Goal: Information Seeking & Learning: Find contact information

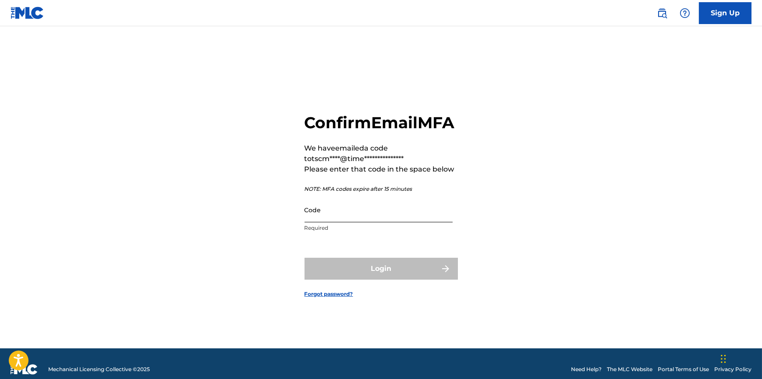
click at [342, 223] on input "Code" at bounding box center [378, 210] width 148 height 25
paste input "159873"
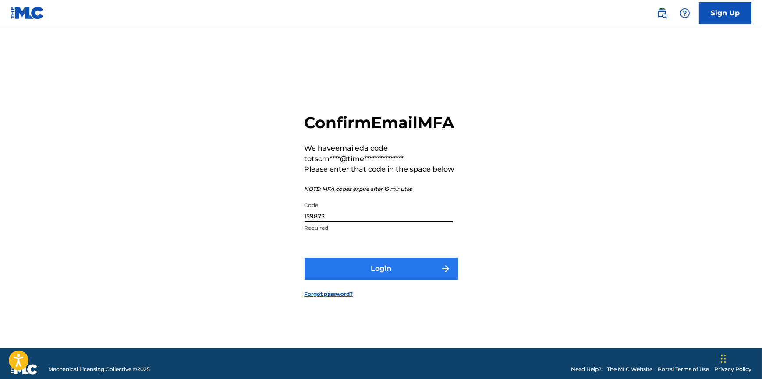
type input "159873"
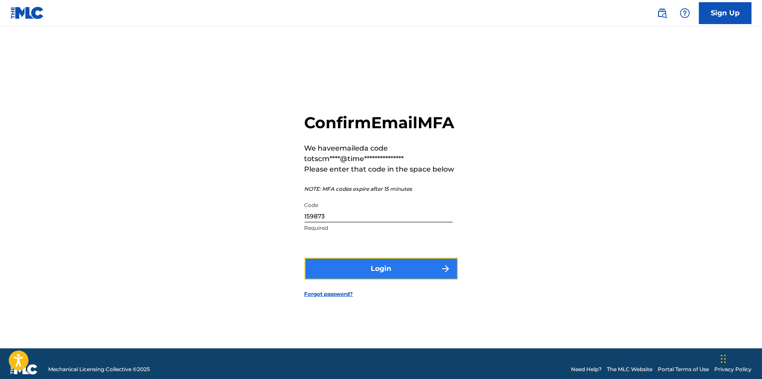
click at [358, 277] on button "Login" at bounding box center [380, 269] width 153 height 22
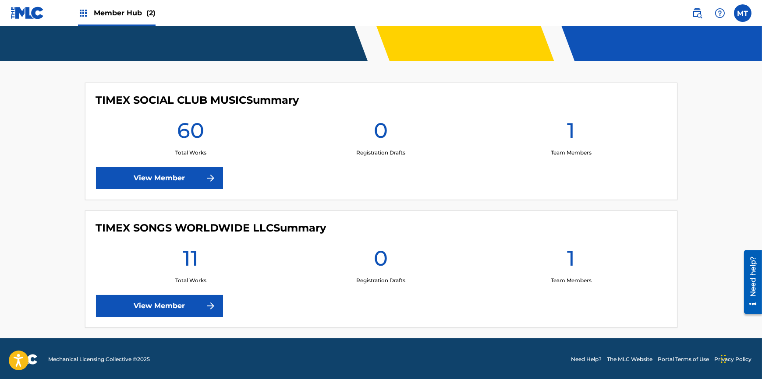
scroll to position [180, 0]
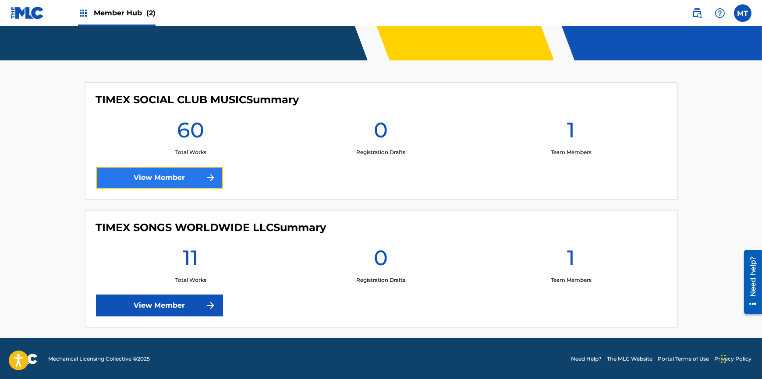
click at [171, 178] on link "View Member" at bounding box center [159, 178] width 127 height 22
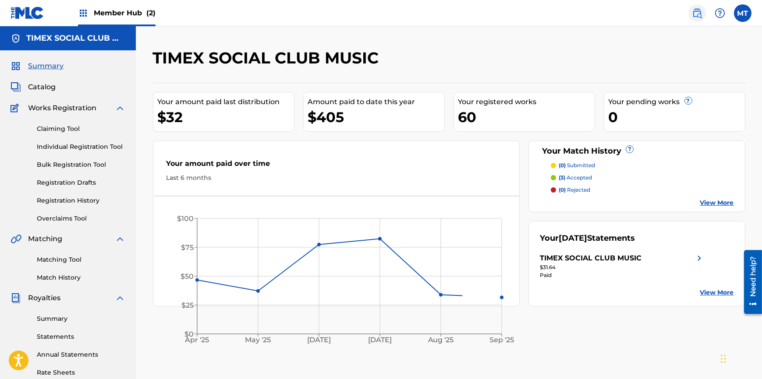
click at [697, 11] on img at bounding box center [697, 13] width 11 height 11
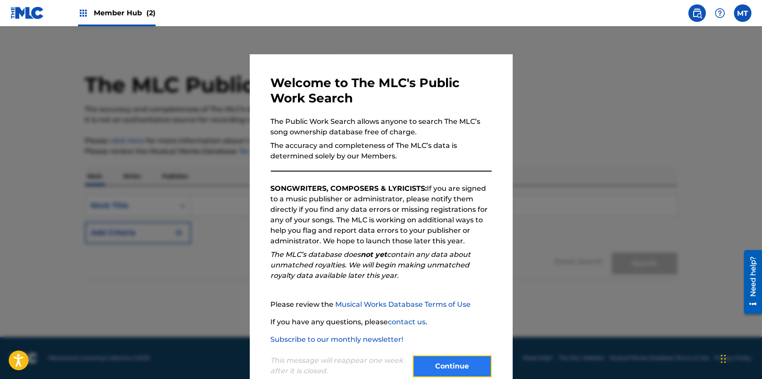
click at [460, 364] on button "Continue" at bounding box center [452, 367] width 79 height 22
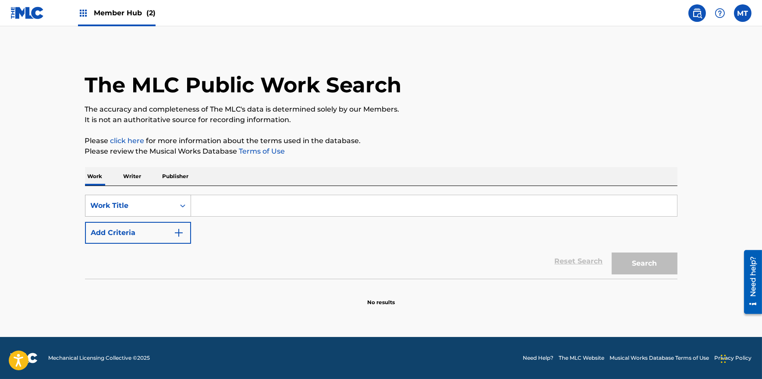
click at [136, 205] on div "Work Title" at bounding box center [130, 206] width 79 height 11
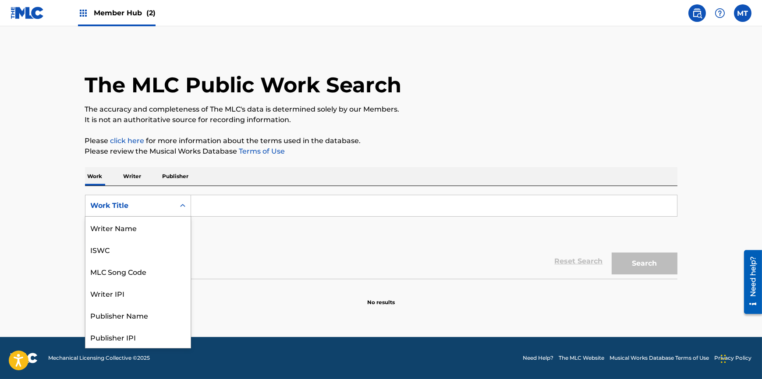
scroll to position [44, 0]
click at [136, 231] on div "MLC Song Code" at bounding box center [137, 228] width 105 height 22
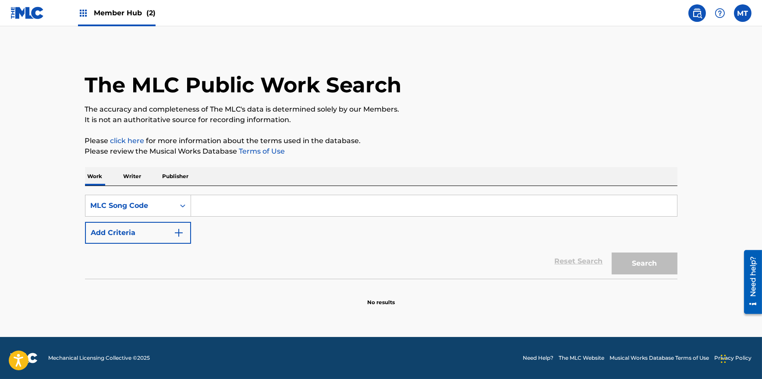
click at [216, 205] on input "Search Form" at bounding box center [434, 205] width 486 height 21
paste input "R02452"
type input "R02452"
click at [649, 261] on button "Search" at bounding box center [645, 264] width 66 height 22
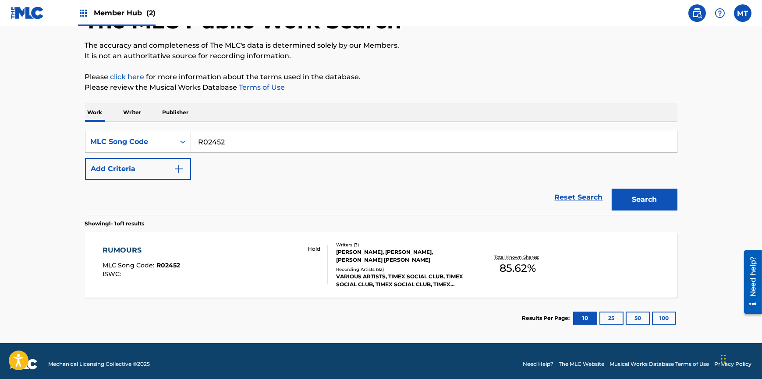
scroll to position [70, 0]
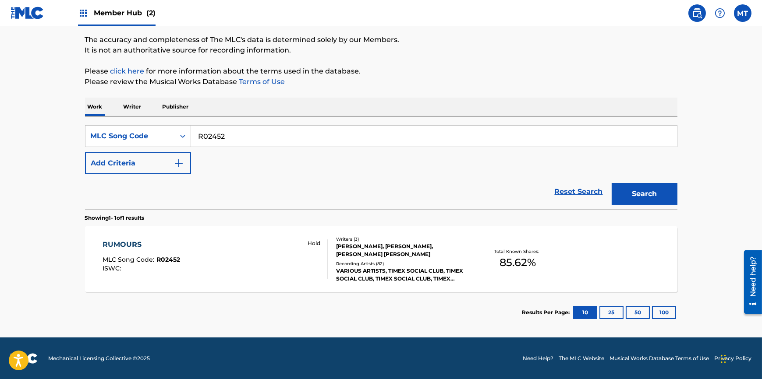
click at [359, 279] on div "VARIOUS ARTISTS, TIMEX SOCIAL CLUB, TIMEX SOCIAL CLUB, TIMEX SOCIAL CLUB, TIMEX…" at bounding box center [402, 275] width 132 height 16
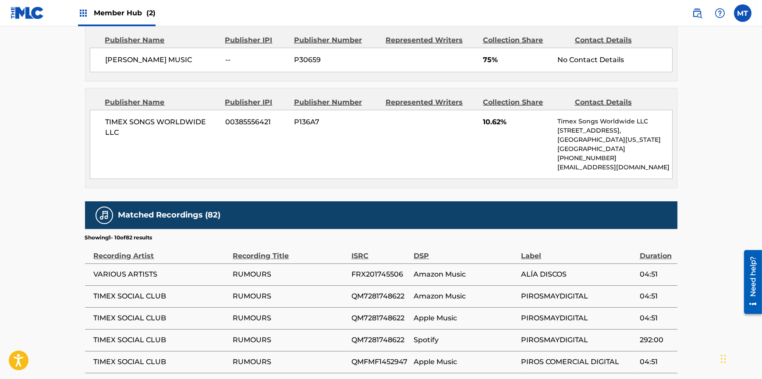
scroll to position [427, 0]
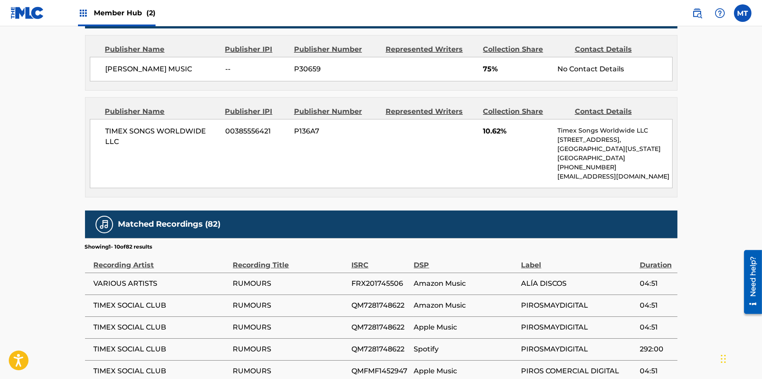
click at [614, 159] on p "[GEOGRAPHIC_DATA]" at bounding box center [614, 158] width 114 height 9
click at [600, 177] on p "[EMAIL_ADDRESS][DOMAIN_NAME]" at bounding box center [614, 176] width 114 height 9
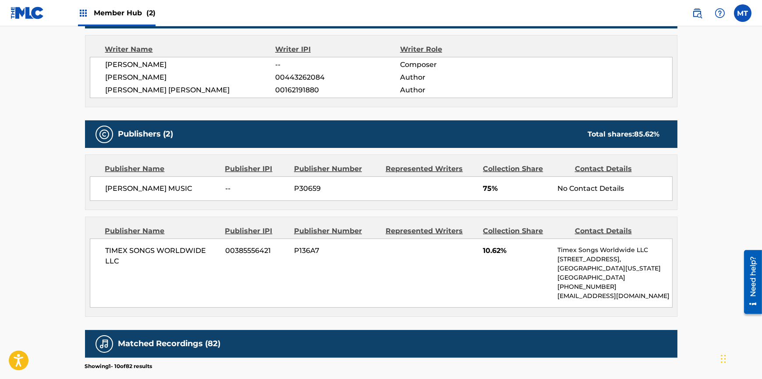
scroll to position [268, 0]
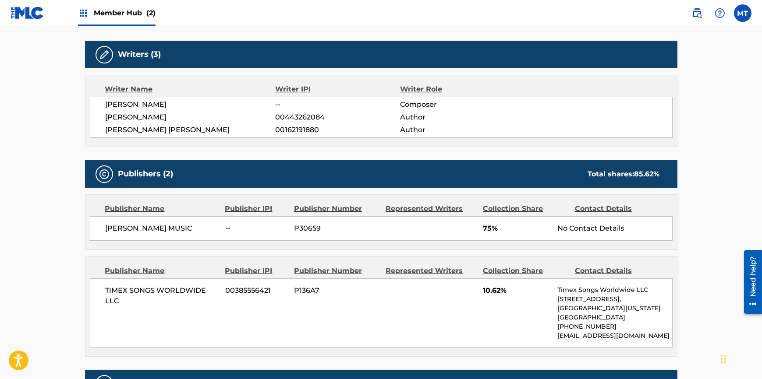
click at [308, 169] on div "Publishers (2) Total shares: 85.62 %" at bounding box center [381, 174] width 592 height 28
drag, startPoint x: 559, startPoint y: 229, endPoint x: 629, endPoint y: 228, distance: 69.7
click at [629, 228] on div "No Contact Details" at bounding box center [614, 228] width 114 height 11
click at [606, 269] on div "Contact Details" at bounding box center [617, 271] width 85 height 11
click at [501, 269] on div "Collection Share" at bounding box center [525, 271] width 85 height 11
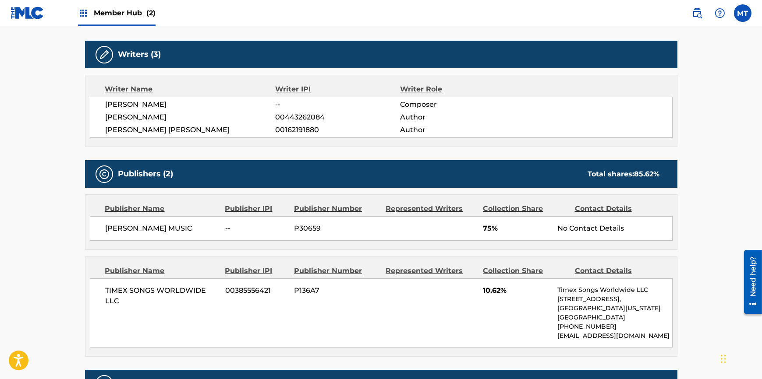
click at [495, 294] on span "10.62%" at bounding box center [517, 291] width 68 height 11
click at [124, 272] on div "Publisher Name" at bounding box center [161, 271] width 113 height 11
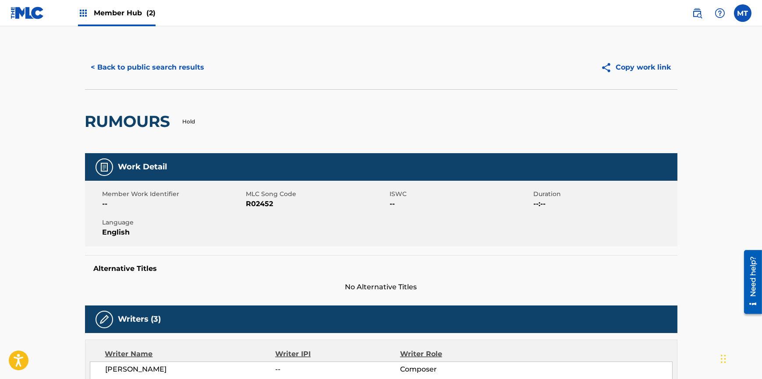
scroll to position [0, 0]
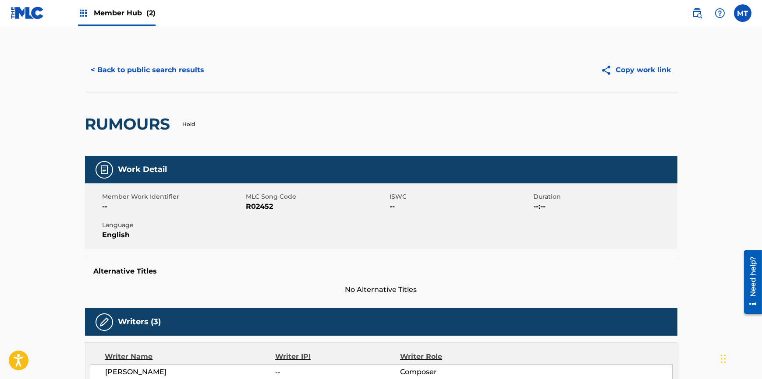
click at [188, 171] on div "Work Detail" at bounding box center [381, 170] width 592 height 28
click at [102, 167] on img at bounding box center [104, 170] width 11 height 11
click at [127, 123] on h2 "RUMOURS" at bounding box center [130, 124] width 90 height 20
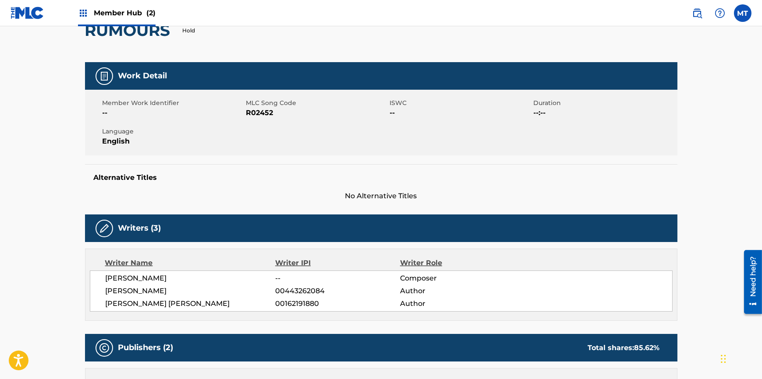
scroll to position [79, 0]
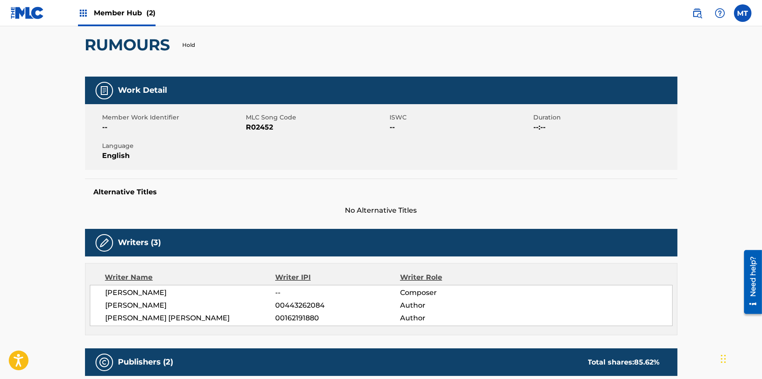
click at [258, 125] on span "R02452" at bounding box center [316, 127] width 141 height 11
click at [265, 117] on span "MLC Song Code" at bounding box center [316, 117] width 141 height 9
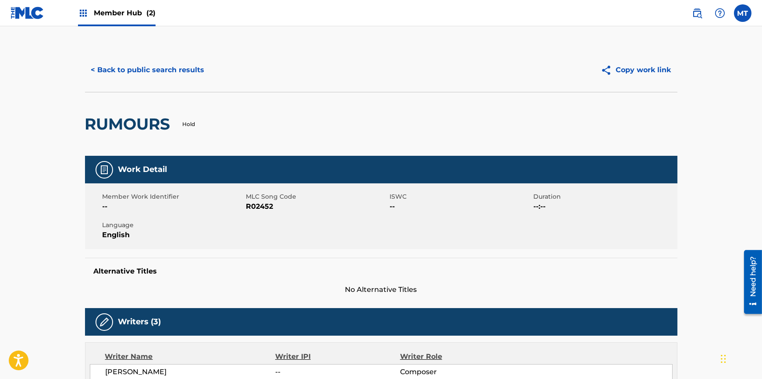
scroll to position [0, 0]
drag, startPoint x: 276, startPoint y: 206, endPoint x: 255, endPoint y: 205, distance: 21.0
click at [246, 206] on span "R02452" at bounding box center [316, 207] width 141 height 11
copy span "R02452"
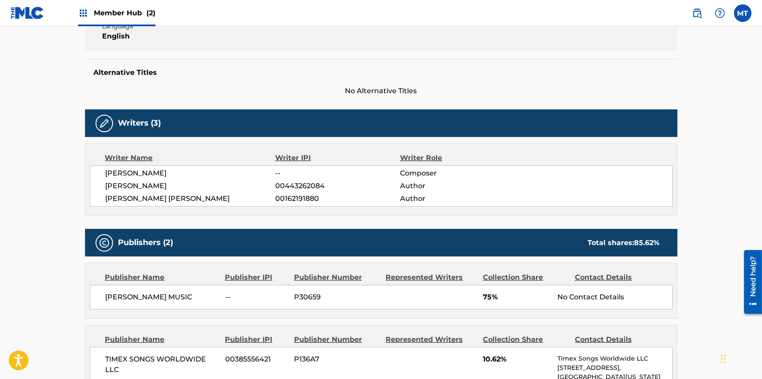
scroll to position [239, 0]
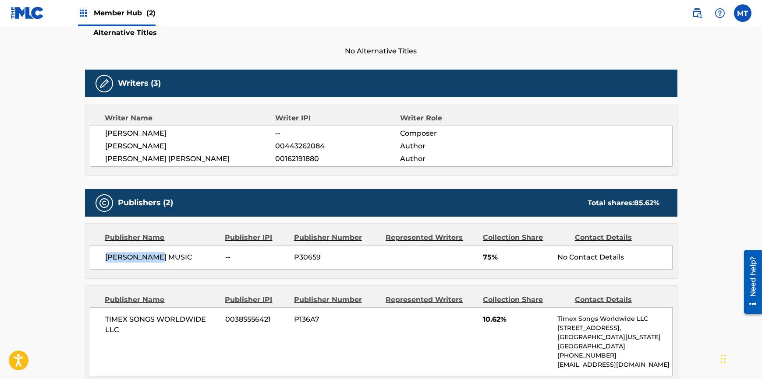
drag, startPoint x: 106, startPoint y: 256, endPoint x: 159, endPoint y: 258, distance: 53.1
click at [159, 256] on span "[PERSON_NAME] MUSIC" at bounding box center [162, 257] width 113 height 11
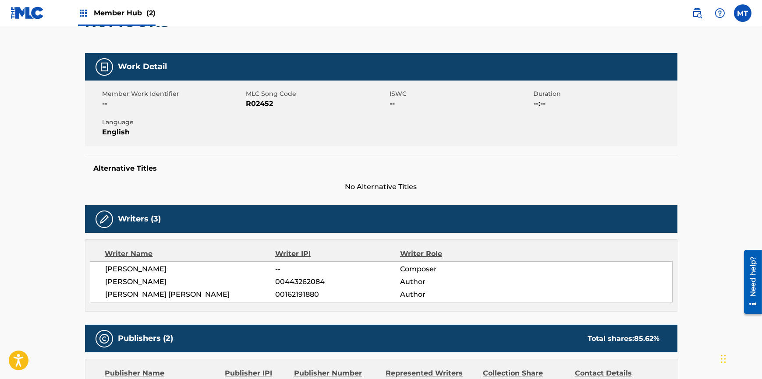
scroll to position [0, 0]
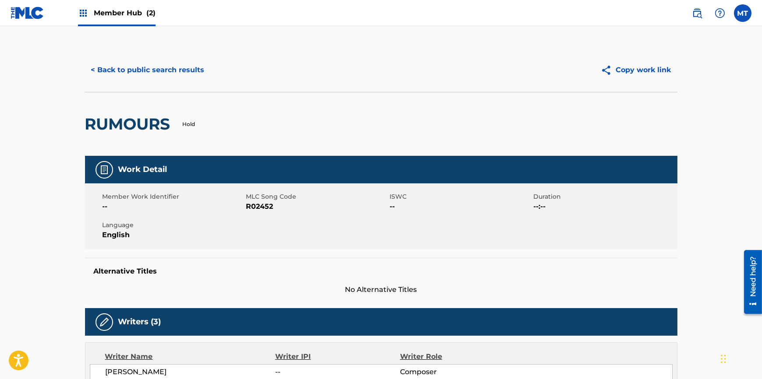
click at [128, 14] on span "Member Hub (2)" at bounding box center [125, 13] width 62 height 10
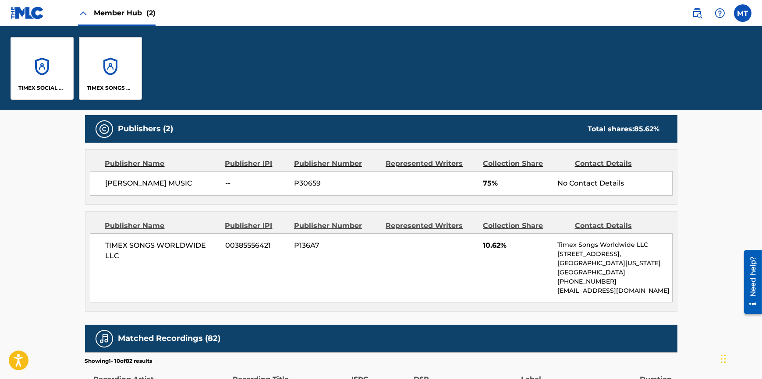
scroll to position [398, 0]
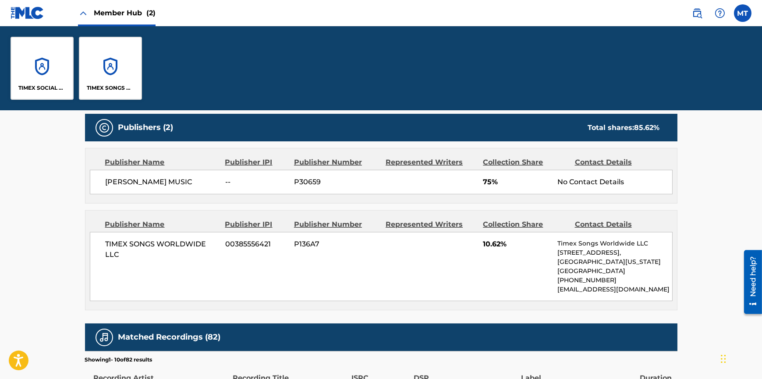
click at [149, 223] on div "Publisher Name" at bounding box center [161, 224] width 113 height 11
click at [262, 223] on div "Publisher IPI" at bounding box center [256, 224] width 62 height 11
click at [320, 222] on div "Publisher Number" at bounding box center [336, 224] width 85 height 11
click at [304, 183] on span "P30659" at bounding box center [336, 182] width 85 height 11
click at [315, 161] on div "Publisher Number" at bounding box center [336, 162] width 85 height 11
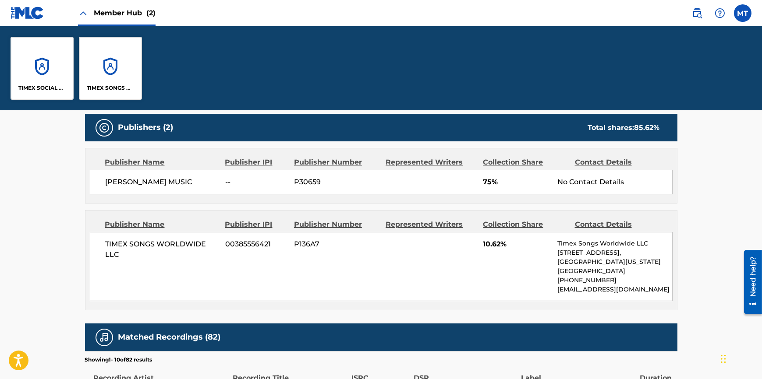
click at [418, 162] on div "Represented Writers" at bounding box center [431, 162] width 91 height 11
drag, startPoint x: 584, startPoint y: 262, endPoint x: 594, endPoint y: 230, distance: 34.1
click at [584, 262] on p "[GEOGRAPHIC_DATA][US_STATE]" at bounding box center [614, 262] width 114 height 9
click at [597, 223] on div "Contact Details" at bounding box center [617, 224] width 85 height 11
click at [596, 162] on div "Contact Details" at bounding box center [617, 162] width 85 height 11
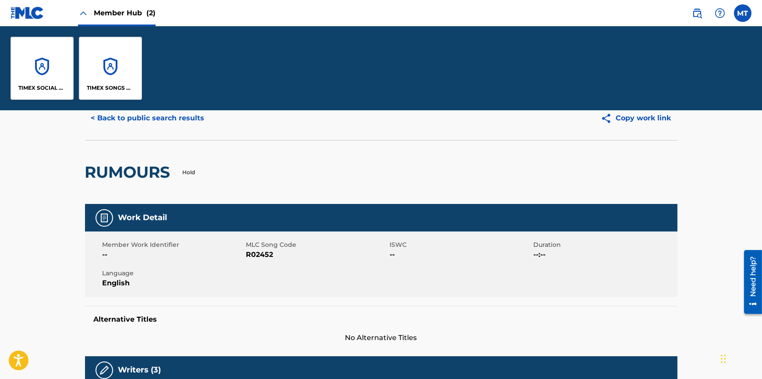
scroll to position [0, 0]
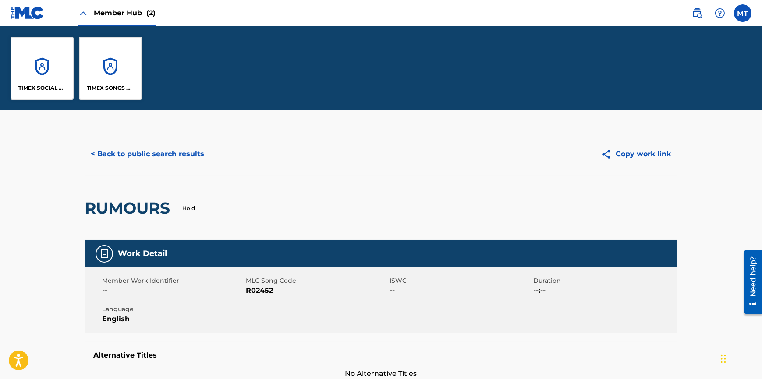
click at [752, 284] on div "Need help?" at bounding box center [752, 276] width 12 height 40
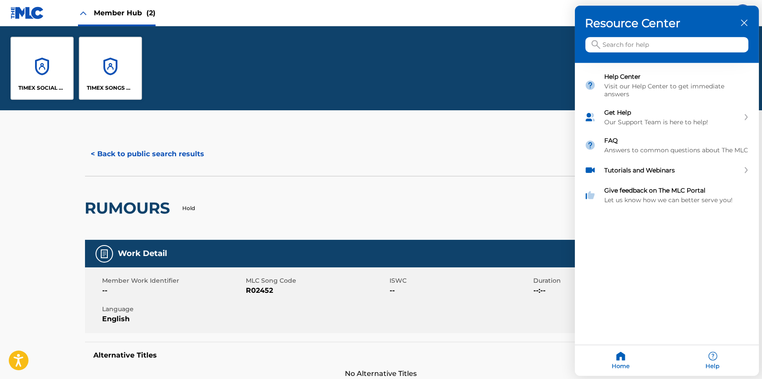
click at [633, 44] on input "Search for help" at bounding box center [666, 44] width 163 height 15
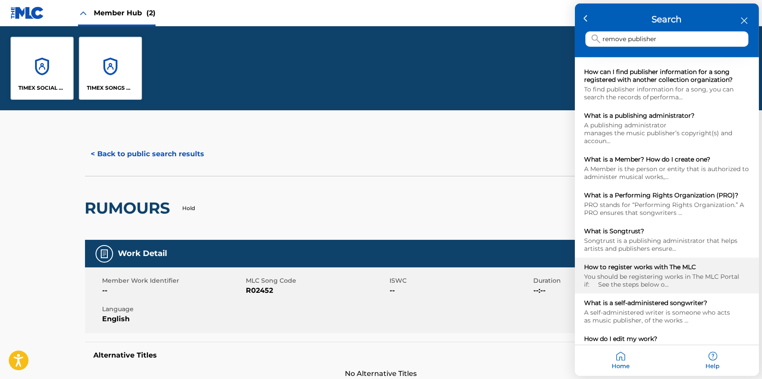
scroll to position [94, 0]
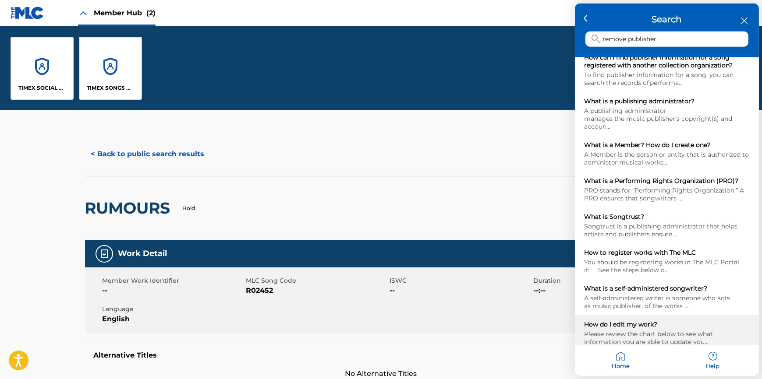
type input "remove publisher"
click at [615, 330] on div "Please review the chart below to see what information you are able to update yo…" at bounding box center [666, 338] width 165 height 16
click at [330, 90] on div at bounding box center [381, 189] width 762 height 379
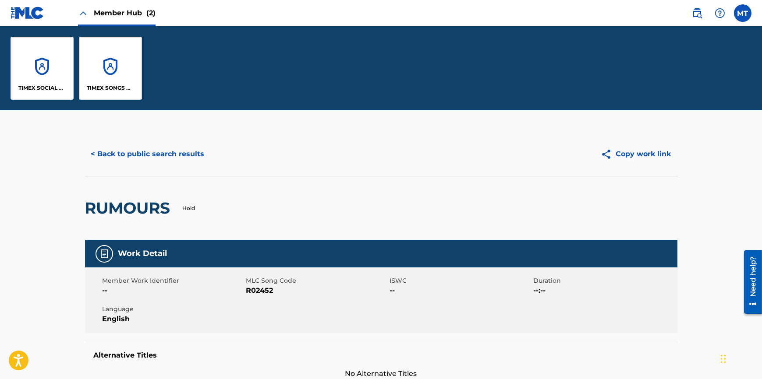
scroll to position [0, 0]
click at [56, 71] on div "TIMEX SOCIAL CLUB MUSIC" at bounding box center [42, 68] width 63 height 63
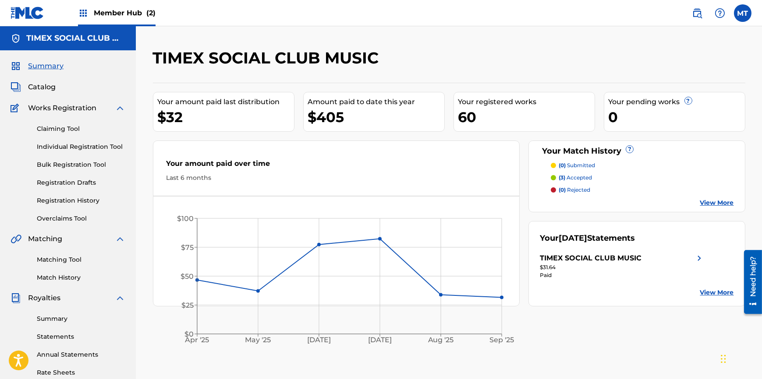
click at [430, 57] on div "TIMEX SOCIAL CLUB MUSIC" at bounding box center [381, 61] width 456 height 26
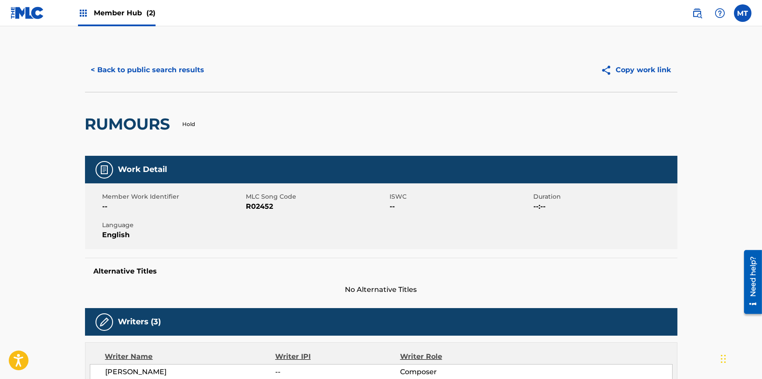
click at [105, 12] on span "Member Hub (2)" at bounding box center [125, 13] width 62 height 10
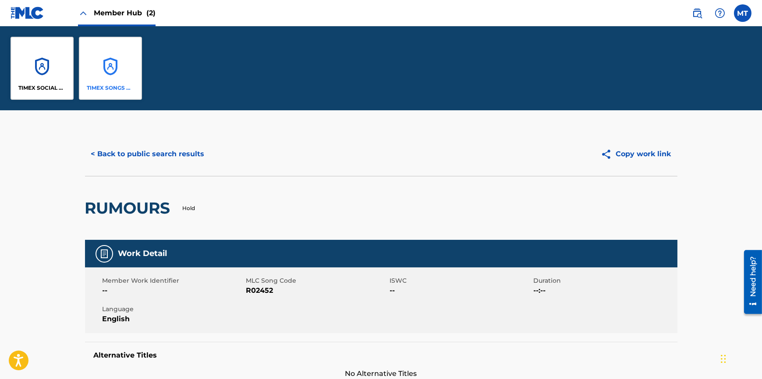
click at [124, 88] on p "TIMEX SONGS WORLDWIDE LLC" at bounding box center [111, 88] width 48 height 8
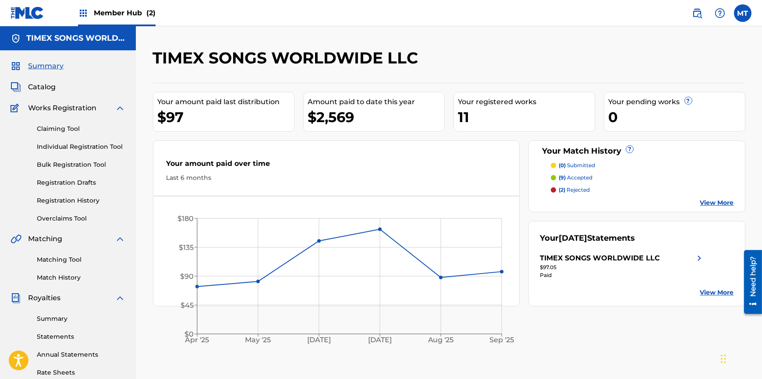
click at [142, 145] on div "TIMEX SONGS WORLDWIDE LLC Your amount paid last distribution $97 Amount paid to…" at bounding box center [448, 274] width 613 height 453
drag, startPoint x: 359, startPoint y: 115, endPoint x: 317, endPoint y: 118, distance: 42.2
click at [317, 118] on div "$2,569" at bounding box center [376, 117] width 136 height 20
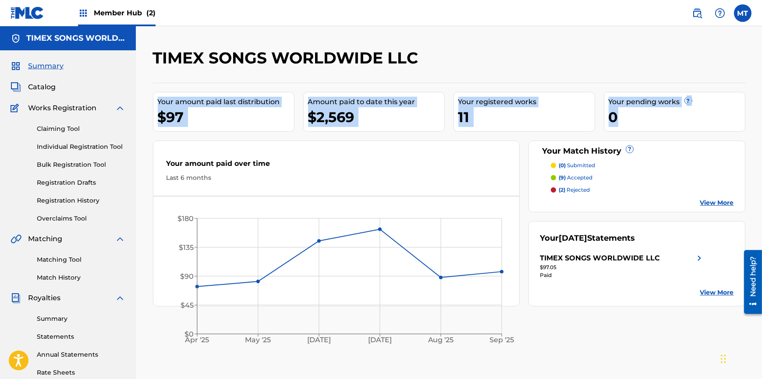
drag, startPoint x: 630, startPoint y: 116, endPoint x: 179, endPoint y: 107, distance: 450.4
click at [159, 100] on div "Your amount paid last distribution $97 Amount paid to date this year $2,569 You…" at bounding box center [449, 195] width 592 height 224
click at [223, 115] on div "$97" at bounding box center [226, 117] width 136 height 20
